Goal: Task Accomplishment & Management: Use online tool/utility

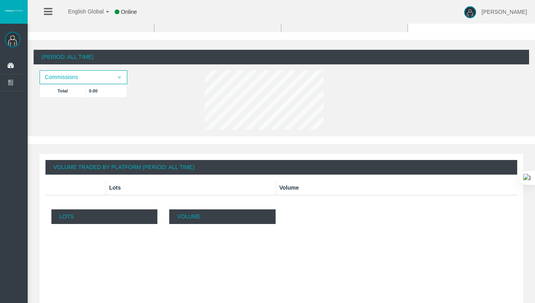
scroll to position [198, 0]
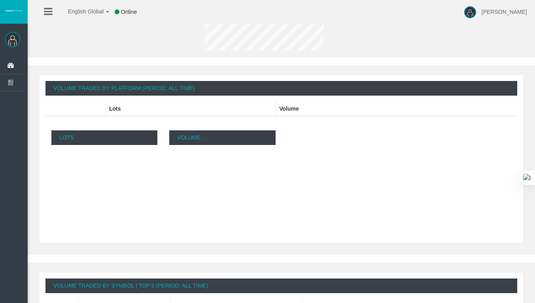
click at [43, 7] on li at bounding box center [48, 12] width 12 height 24
click at [48, 8] on icon at bounding box center [48, 12] width 8 height 10
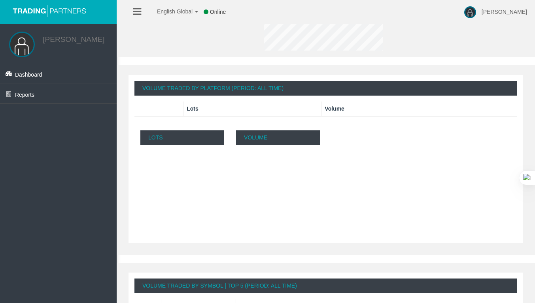
click at [255, 157] on rect at bounding box center [289, 191] width 106 height 77
click at [171, 140] on p "Lots" at bounding box center [182, 137] width 84 height 15
click at [140, 4] on link at bounding box center [137, 12] width 8 height 24
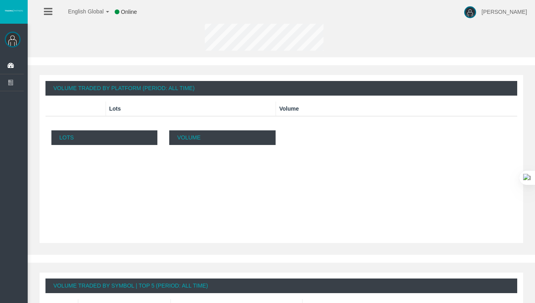
click at [136, 10] on div "Online" at bounding box center [126, 12] width 22 height 24
click at [0, 0] on span "Clients List" at bounding box center [0, 0] width 0 height 0
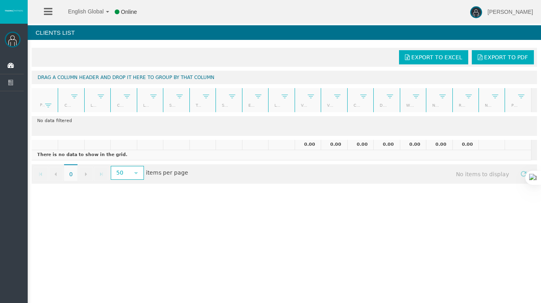
click at [0, 0] on span "Partners Hierarchy" at bounding box center [0, 0] width 0 height 0
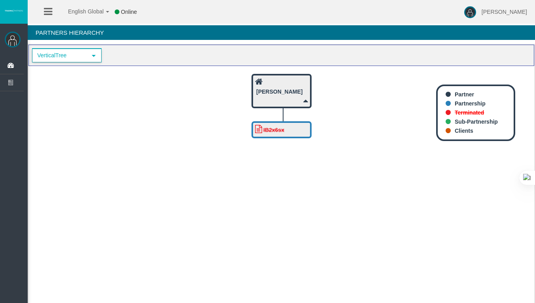
click at [85, 54] on span "VerticalTree" at bounding box center [60, 55] width 54 height 12
click at [285, 86] on div "[PERSON_NAME]" at bounding box center [281, 86] width 53 height 19
click at [297, 88] on div "[PERSON_NAME]" at bounding box center [281, 90] width 53 height 27
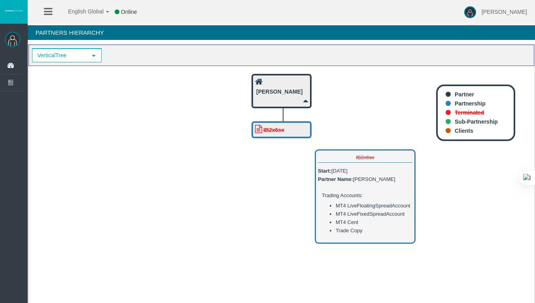
click at [283, 128] on b "IB2x6sx" at bounding box center [273, 130] width 21 height 6
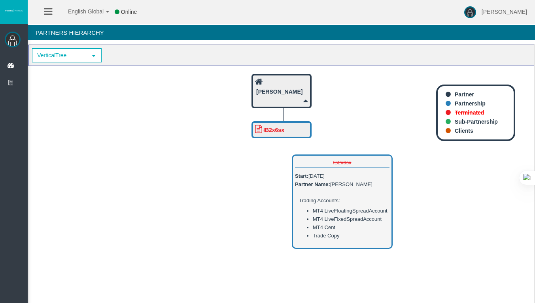
click at [258, 128] on icon at bounding box center [258, 129] width 7 height 8
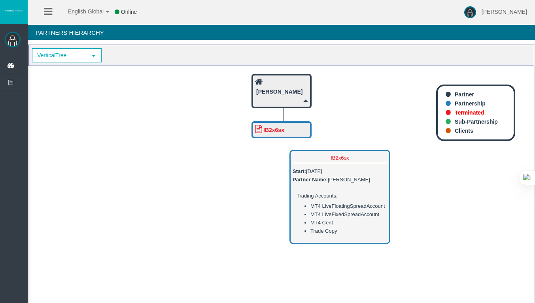
click at [258, 128] on icon at bounding box center [258, 129] width 7 height 8
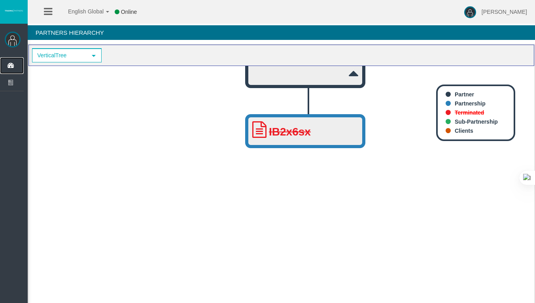
click at [15, 63] on icon at bounding box center [10, 65] width 21 height 17
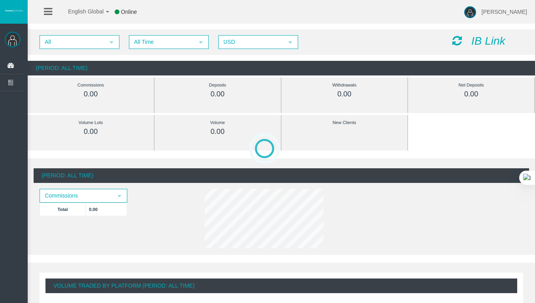
click at [53, 15] on li at bounding box center [48, 12] width 12 height 24
click at [49, 8] on icon at bounding box center [48, 12] width 8 height 10
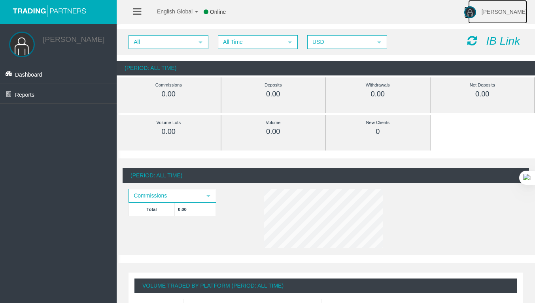
click at [476, 9] on img at bounding box center [470, 12] width 12 height 12
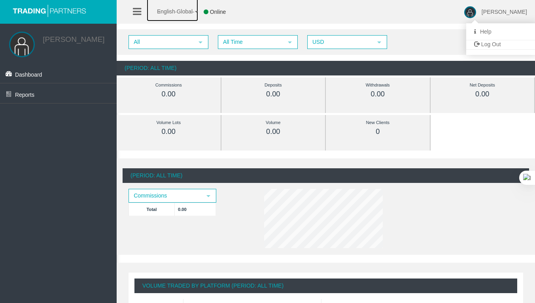
click at [154, 11] on span "English Global" at bounding box center [170, 11] width 46 height 6
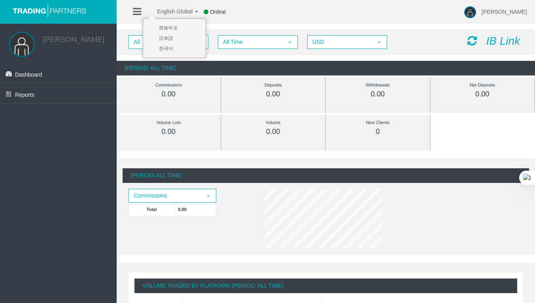
click at [128, 12] on ul "English Global 简体中文 English Global 日本語 한국어 Online" at bounding box center [182, 12] width 114 height 24
click at [198, 199] on span "Commissions" at bounding box center [165, 196] width 72 height 12
click at [208, 11] on icon at bounding box center [206, 12] width 5 height 6
click at [189, 45] on span "All" at bounding box center [161, 42] width 64 height 12
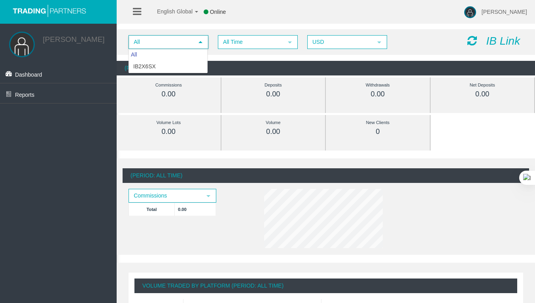
click at [188, 46] on span "All" at bounding box center [161, 42] width 64 height 12
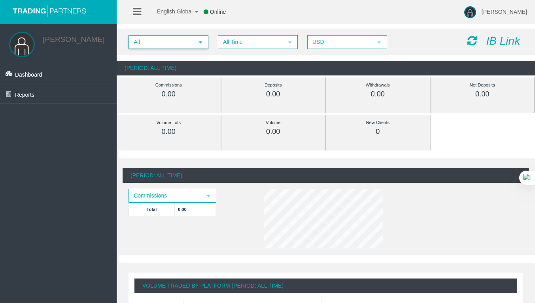
click at [163, 48] on span "All select" at bounding box center [168, 42] width 79 height 13
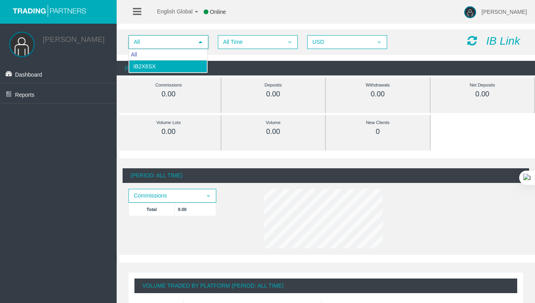
click at [157, 64] on li "IB2x6sx" at bounding box center [168, 66] width 78 height 13
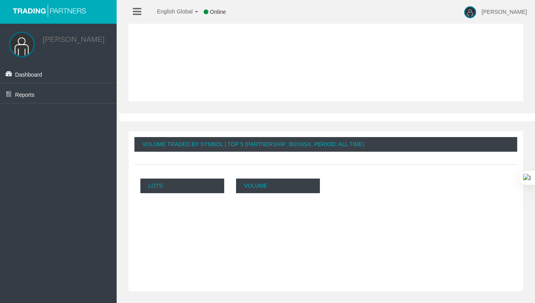
scroll to position [15, 0]
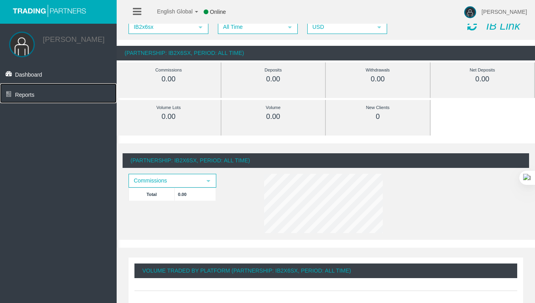
click at [14, 96] on link "Reports" at bounding box center [58, 93] width 117 height 20
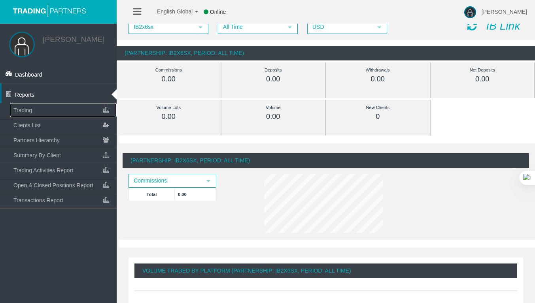
click at [40, 113] on link "Trading" at bounding box center [63, 110] width 107 height 14
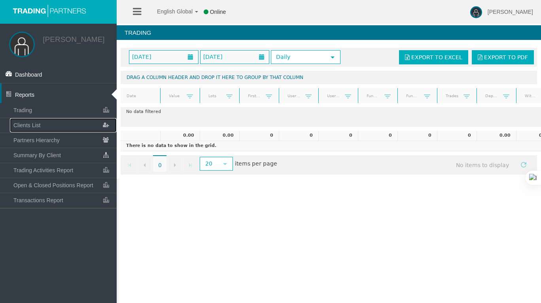
click at [43, 125] on link "Clients List" at bounding box center [63, 125] width 107 height 14
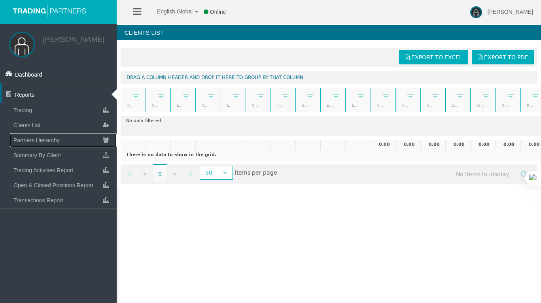
click at [60, 142] on link "Partners Hierarchy" at bounding box center [63, 140] width 107 height 14
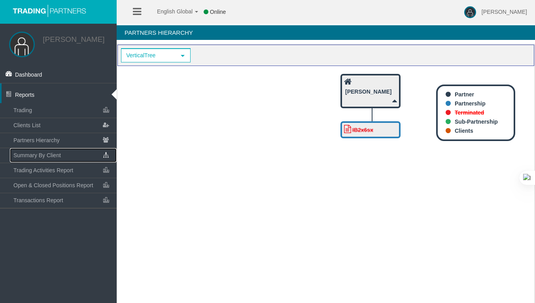
click at [60, 151] on link "Summary By Client" at bounding box center [63, 155] width 107 height 14
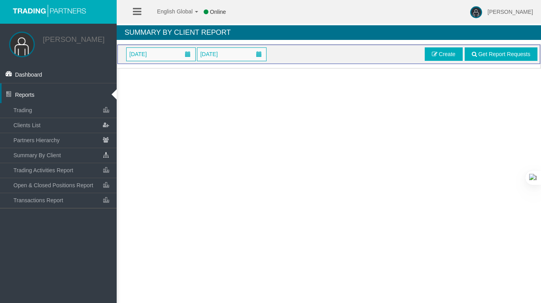
click at [440, 59] on link "Create" at bounding box center [444, 53] width 38 height 13
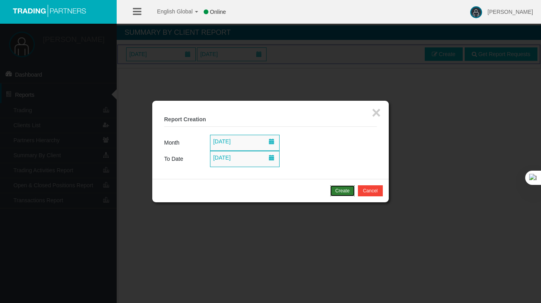
click at [347, 190] on div "Create" at bounding box center [342, 190] width 14 height 7
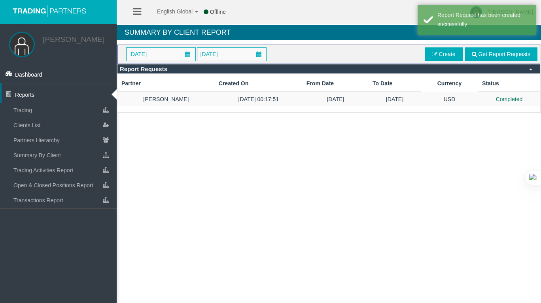
click at [217, 101] on td "[DATE] 00:17:51" at bounding box center [259, 99] width 88 height 15
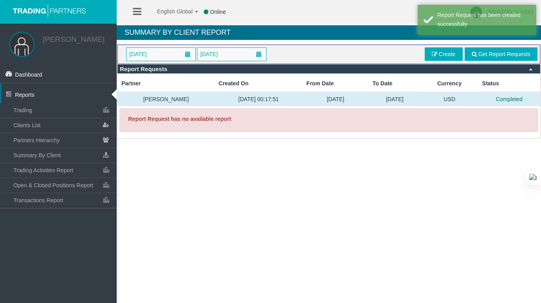
click at [183, 100] on td "[PERSON_NAME]" at bounding box center [165, 99] width 97 height 15
click at [187, 100] on td "[PERSON_NAME]" at bounding box center [165, 99] width 97 height 15
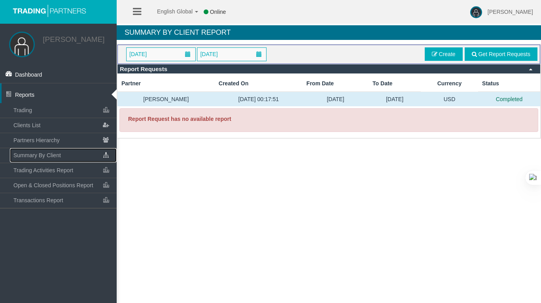
click at [70, 159] on link "Summary By Client" at bounding box center [63, 155] width 107 height 14
click at [71, 172] on span "Trading Activities Report" at bounding box center [43, 170] width 60 height 6
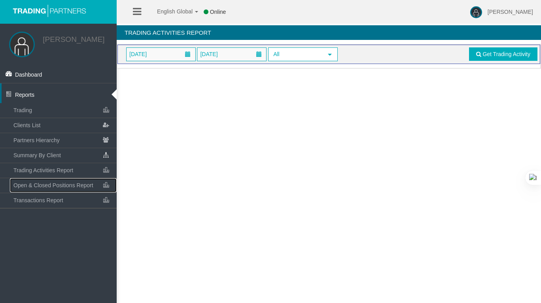
click at [70, 182] on link "Open & Closed Positions Report" at bounding box center [63, 185] width 107 height 14
click at [72, 196] on link "Transactions Report" at bounding box center [63, 200] width 107 height 14
click at [60, 109] on link "Trading" at bounding box center [63, 110] width 107 height 14
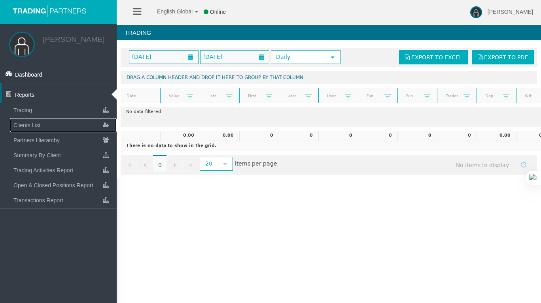
click at [59, 122] on link "Clients List" at bounding box center [63, 125] width 107 height 14
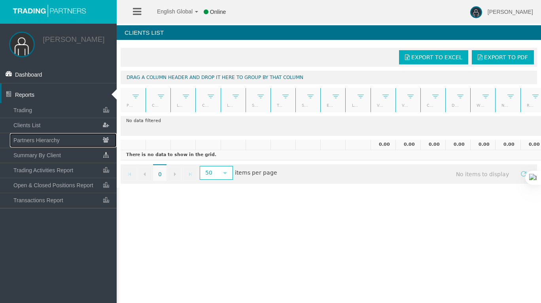
click at [59, 136] on link "Partners Hierarchy" at bounding box center [63, 140] width 107 height 14
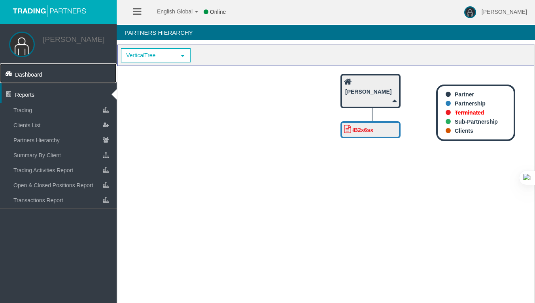
click at [55, 72] on link "Dashboard" at bounding box center [58, 73] width 117 height 20
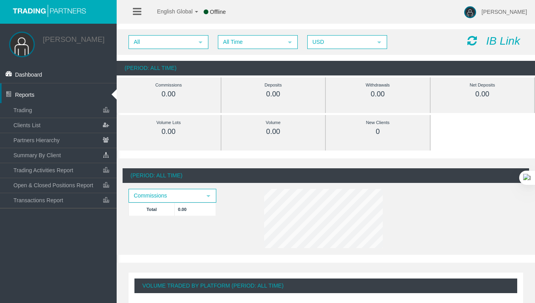
click at [22, 42] on img at bounding box center [22, 45] width 26 height 26
click at [22, 46] on img at bounding box center [22, 45] width 26 height 26
click at [58, 36] on link "[PERSON_NAME]" at bounding box center [74, 39] width 62 height 8
click at [25, 45] on img at bounding box center [22, 45] width 26 height 26
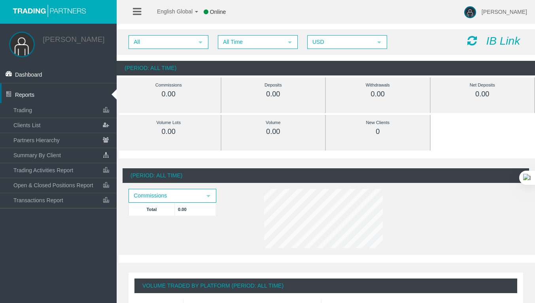
click at [25, 45] on img at bounding box center [22, 45] width 26 height 26
drag, startPoint x: 25, startPoint y: 45, endPoint x: 85, endPoint y: 28, distance: 62.5
click at [25, 45] on img at bounding box center [22, 45] width 26 height 26
click at [476, 12] on img at bounding box center [470, 12] width 12 height 12
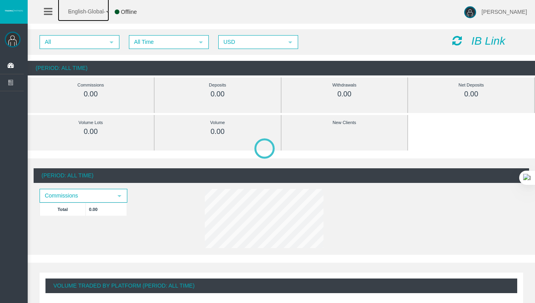
click at [107, 11] on b at bounding box center [107, 12] width 3 height 2
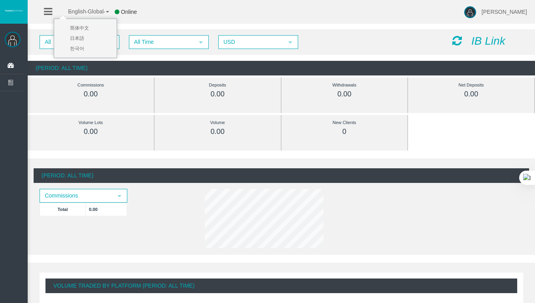
click at [108, 12] on b at bounding box center [107, 12] width 3 height 2
click at [118, 9] on icon at bounding box center [117, 12] width 5 height 6
click at [72, 199] on span "Commissions" at bounding box center [76, 196] width 72 height 12
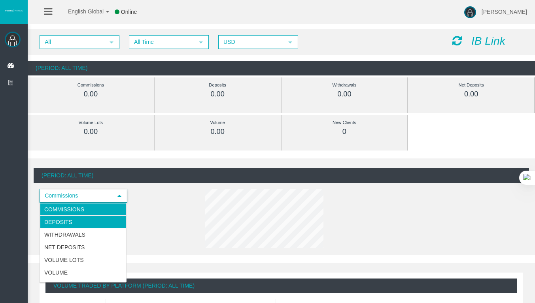
click at [74, 218] on li "Deposits" at bounding box center [83, 222] width 86 height 13
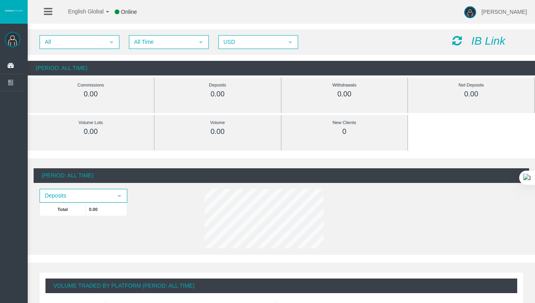
click at [478, 42] on icon "IB Link" at bounding box center [488, 41] width 34 height 12
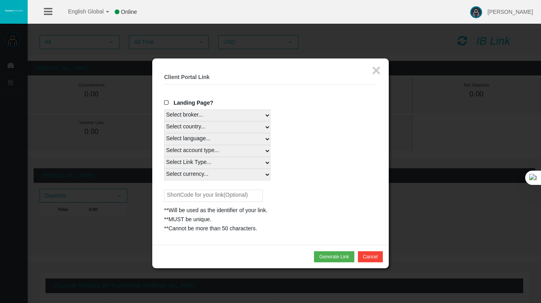
click at [239, 124] on select "Select country... Rest of the World" at bounding box center [217, 127] width 106 height 12
select select
click at [164, 121] on select "Select country... Rest of the World" at bounding box center [217, 127] width 106 height 12
click at [236, 142] on select "Select language... English Japanese Chinese Portuguese Spanish Czech German Fre…" at bounding box center [217, 139] width 106 height 12
select select
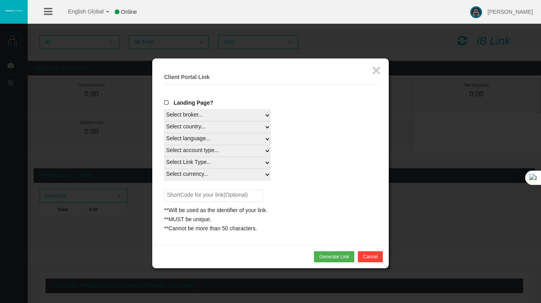
click at [164, 133] on select "Select language... English Japanese Chinese Portuguese Spanish Czech German Fre…" at bounding box center [217, 139] width 106 height 12
click at [230, 151] on select "Select account type... All Platforms Trade Copy MT4 LiveFloatingSpreadAccount M…" at bounding box center [217, 151] width 106 height 12
select select
click at [164, 145] on select "Select account type... All Platforms Trade Copy MT4 LiveFloatingSpreadAccount M…" at bounding box center [217, 151] width 106 height 12
click at [225, 164] on select "Select Link Type... Real" at bounding box center [217, 163] width 106 height 12
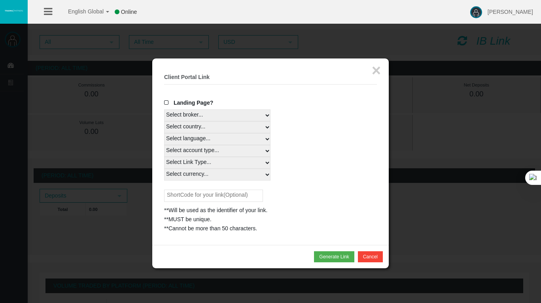
select select "Real"
click at [164, 157] on select "Select Link Type... Real" at bounding box center [217, 163] width 106 height 12
click at [221, 174] on select "Select currency... All Currencies" at bounding box center [217, 175] width 106 height 12
select select "All Currencies"
click at [164, 169] on select "Select currency... All Currencies" at bounding box center [217, 175] width 106 height 12
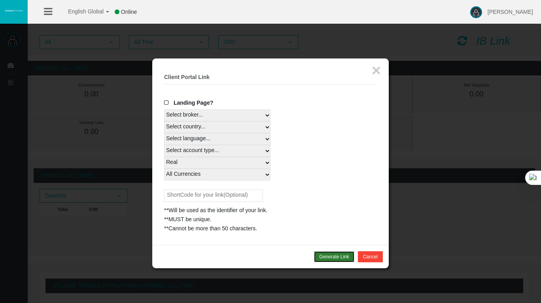
click at [338, 260] on button "Generate Link" at bounding box center [334, 256] width 40 height 11
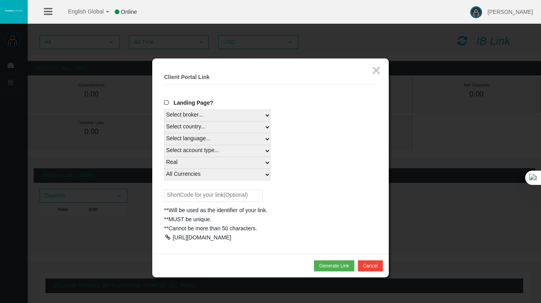
click at [196, 240] on div "https://www.t4trade.com/en/register?pCode=a80u2VTURd&utm_source=19267230&utm_me…" at bounding box center [202, 237] width 59 height 6
click at [166, 238] on div at bounding box center [167, 238] width 7 height 6
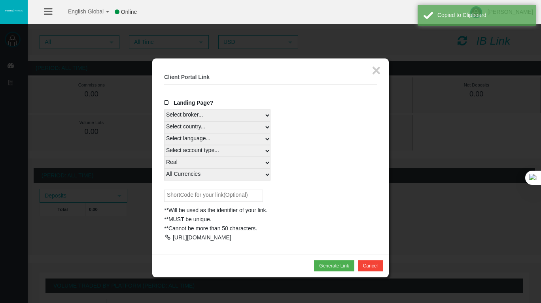
click at [166, 237] on div at bounding box center [167, 238] width 7 height 6
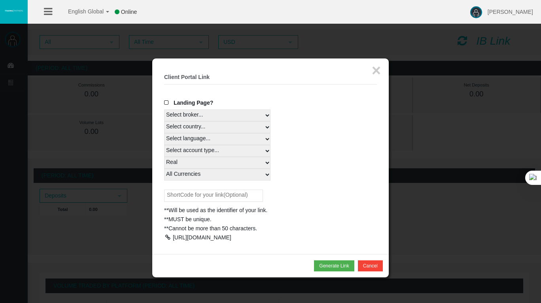
click at [164, 102] on span at bounding box center [168, 103] width 8 height 6
click at [0, 0] on input "Landing Page?" at bounding box center [0, 0] width 0 height 0
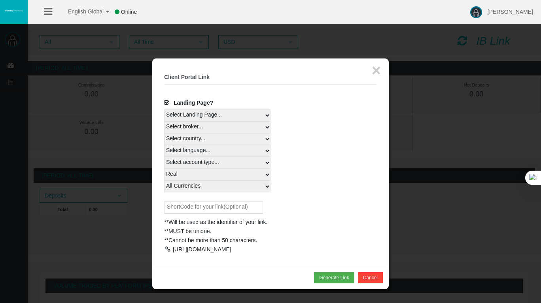
click at [164, 102] on span at bounding box center [168, 103] width 8 height 6
click at [0, 0] on input "Landing Page?" at bounding box center [0, 0] width 0 height 0
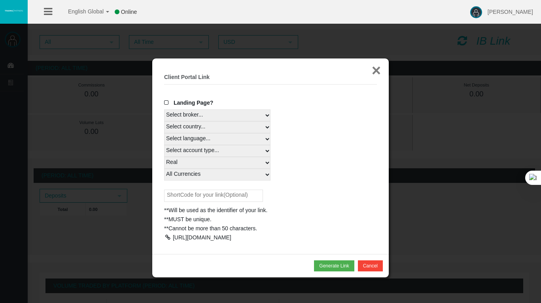
click at [372, 70] on button "×" at bounding box center [376, 70] width 9 height 16
